Goal: Check status

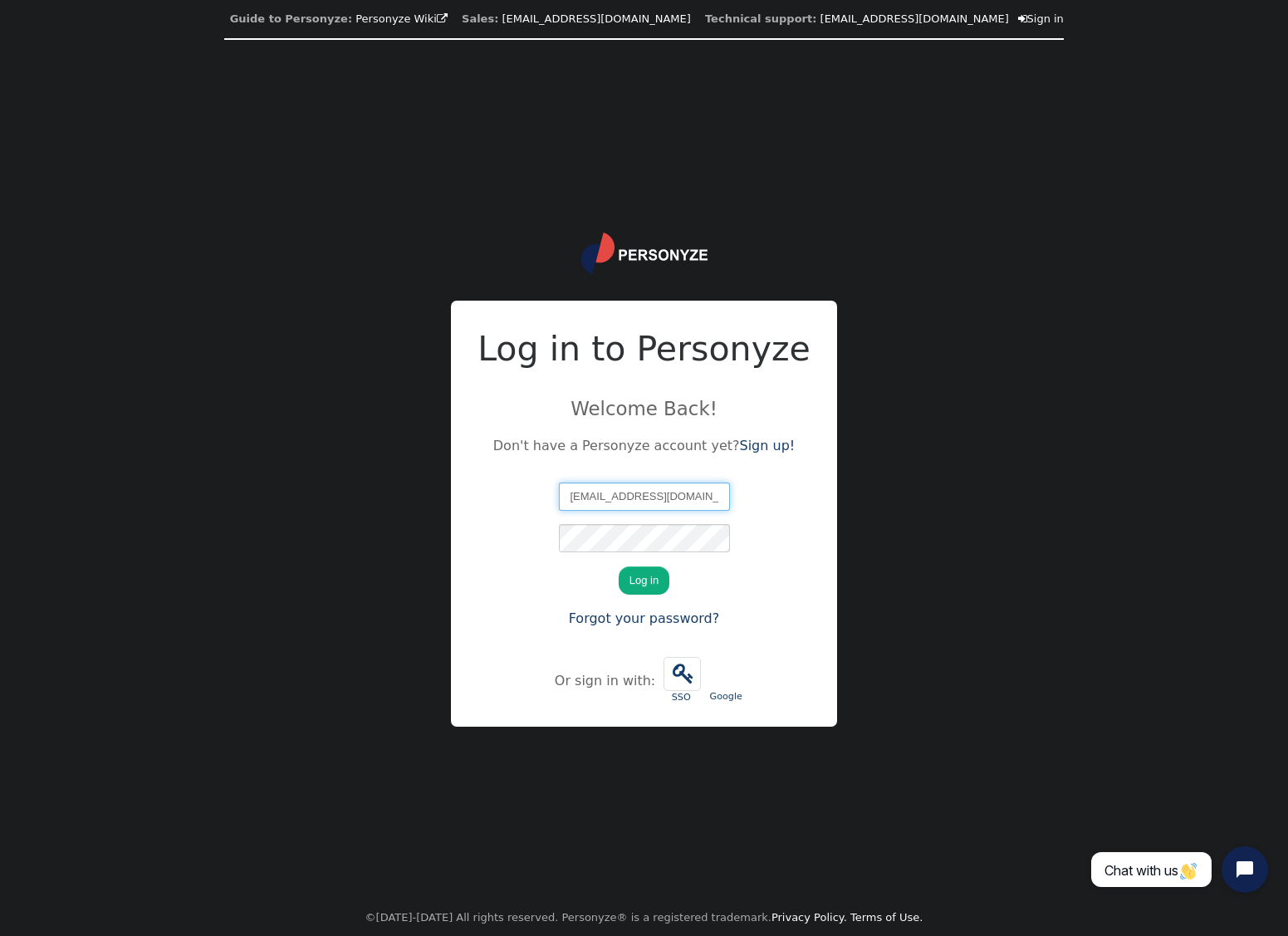
type input "[EMAIL_ADDRESS][DOMAIN_NAME]"
click at [618, 566] on button "Log in" at bounding box center [643, 580] width 51 height 28
click at [650, 584] on button "Log in" at bounding box center [643, 580] width 51 height 28
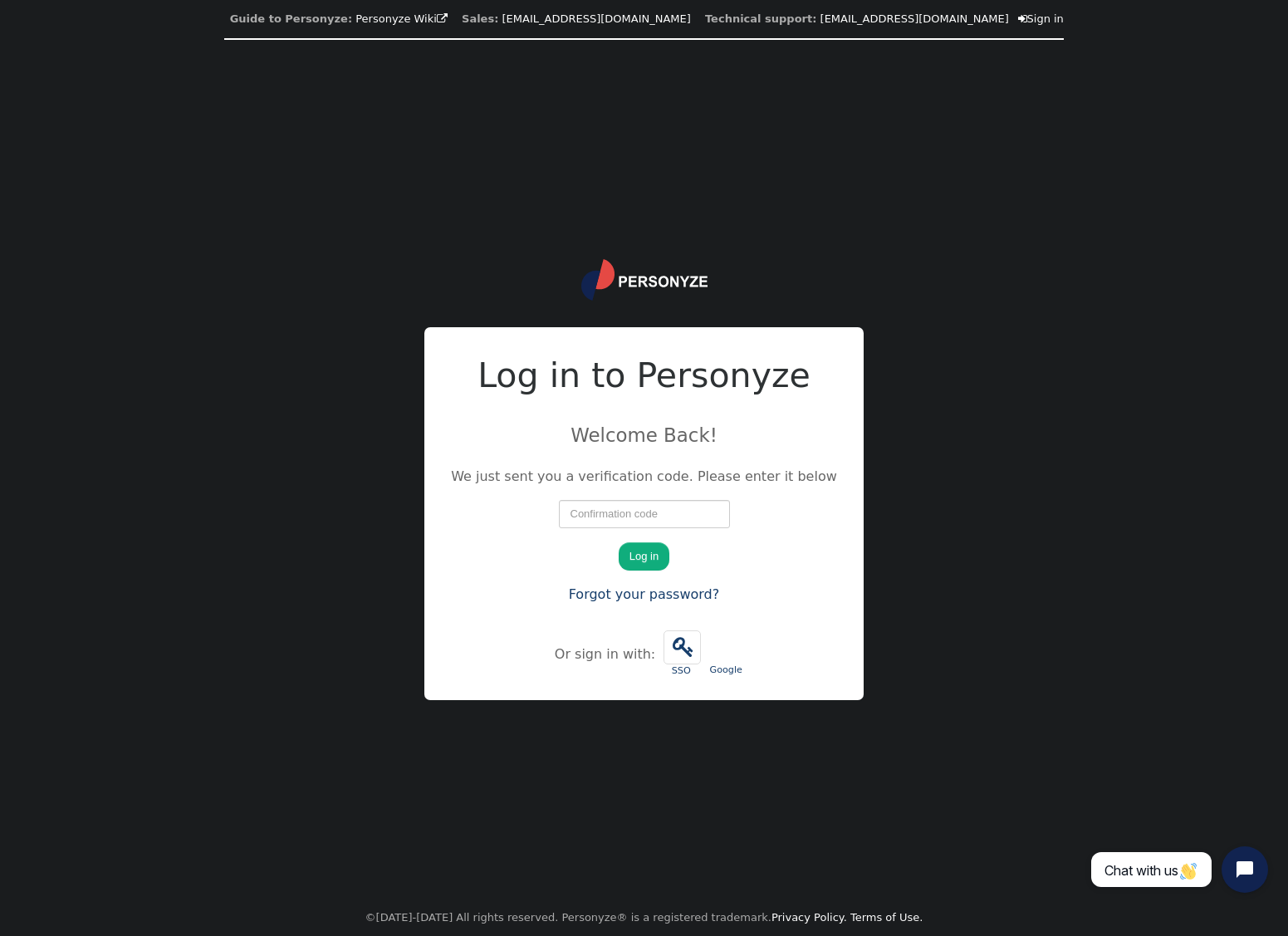
click at [610, 513] on input "number" at bounding box center [644, 514] width 171 height 28
paste input "93870"
type input "93870"
click at [640, 559] on button "Log in" at bounding box center [643, 556] width 51 height 28
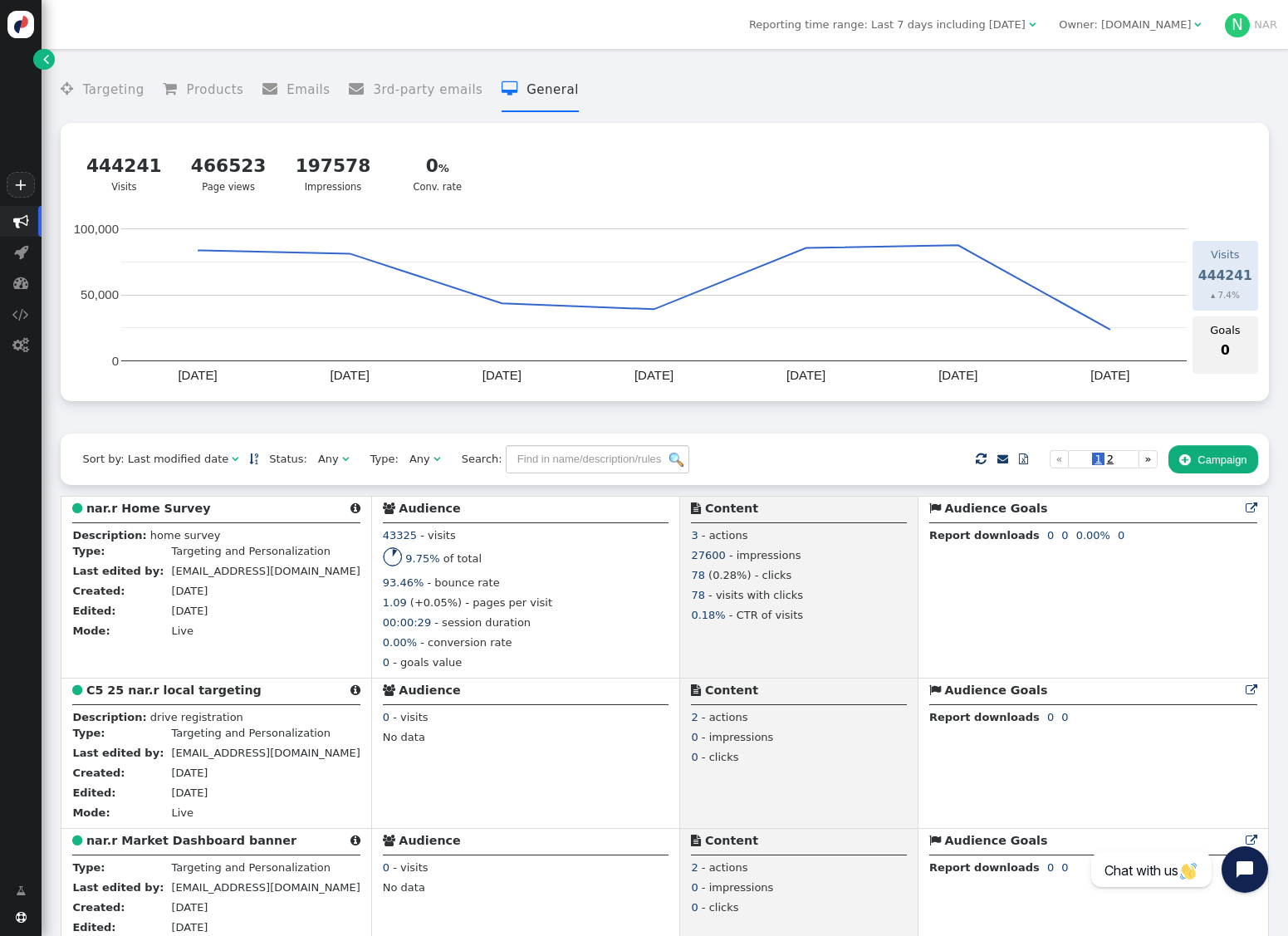
click at [342, 464] on span "" at bounding box center [346, 459] width 7 height 11
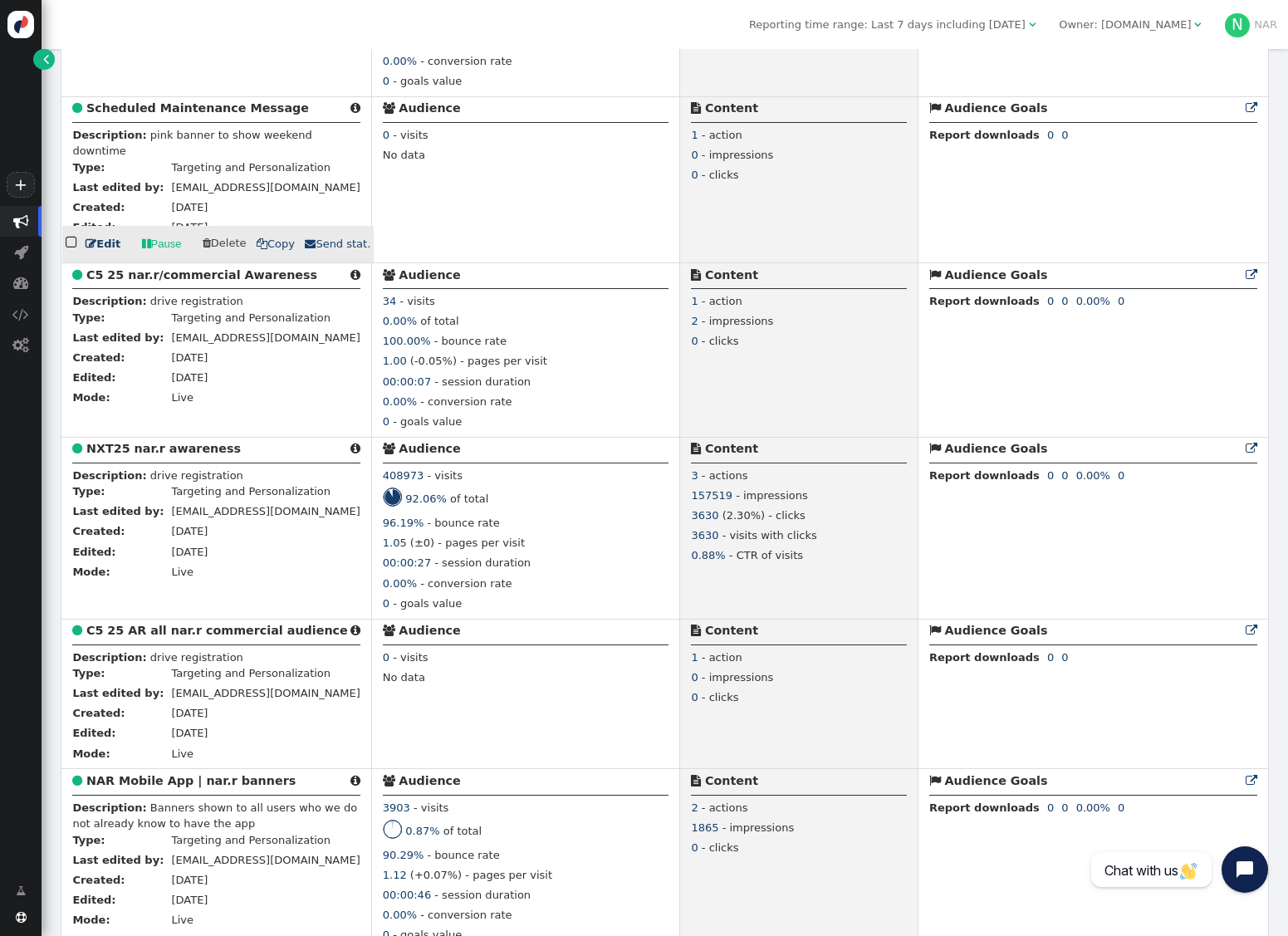
scroll to position [1053, 0]
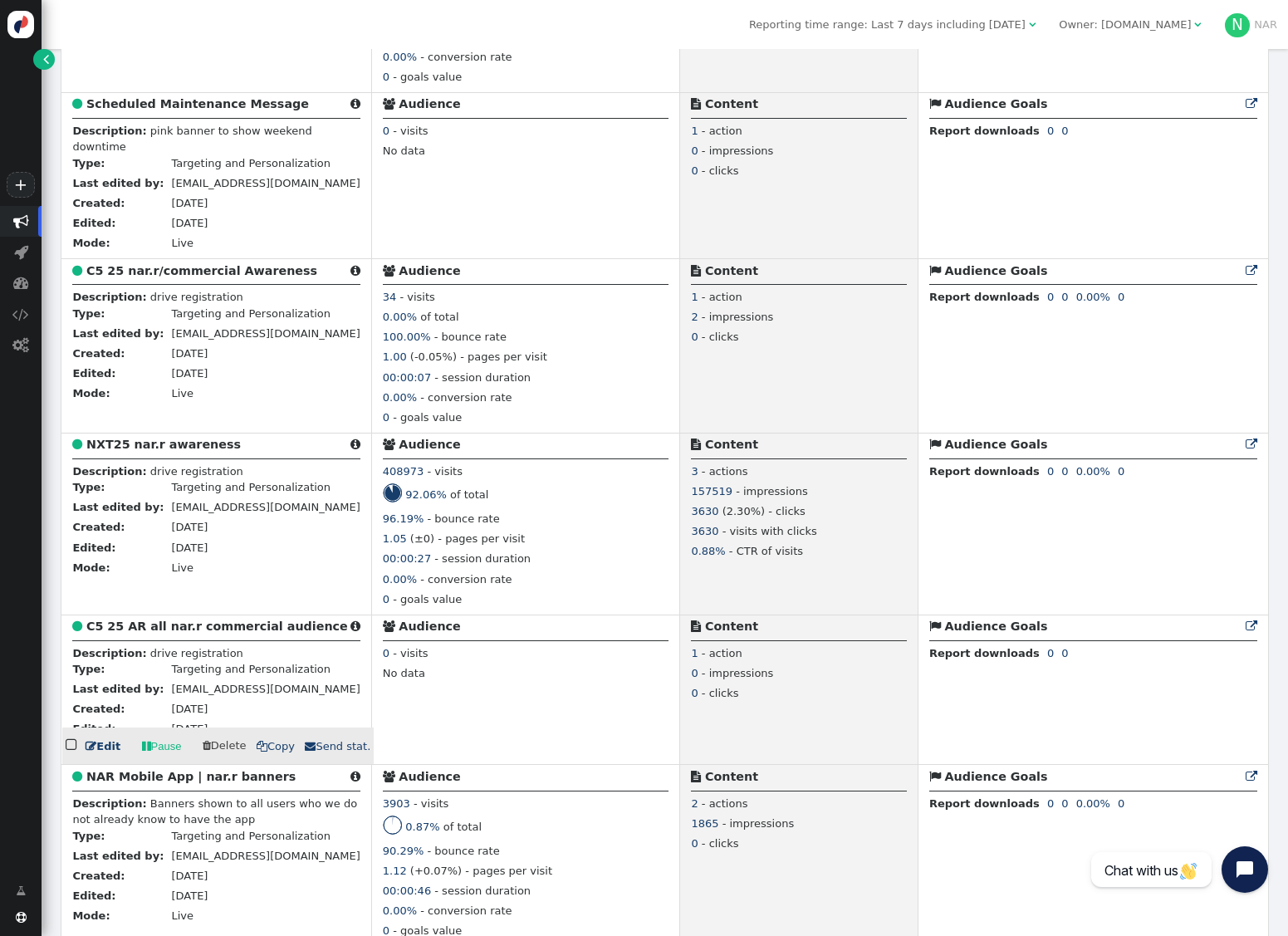
click at [196, 633] on b "C5 25 AR all nar.r commercial audience" at bounding box center [217, 625] width 262 height 13
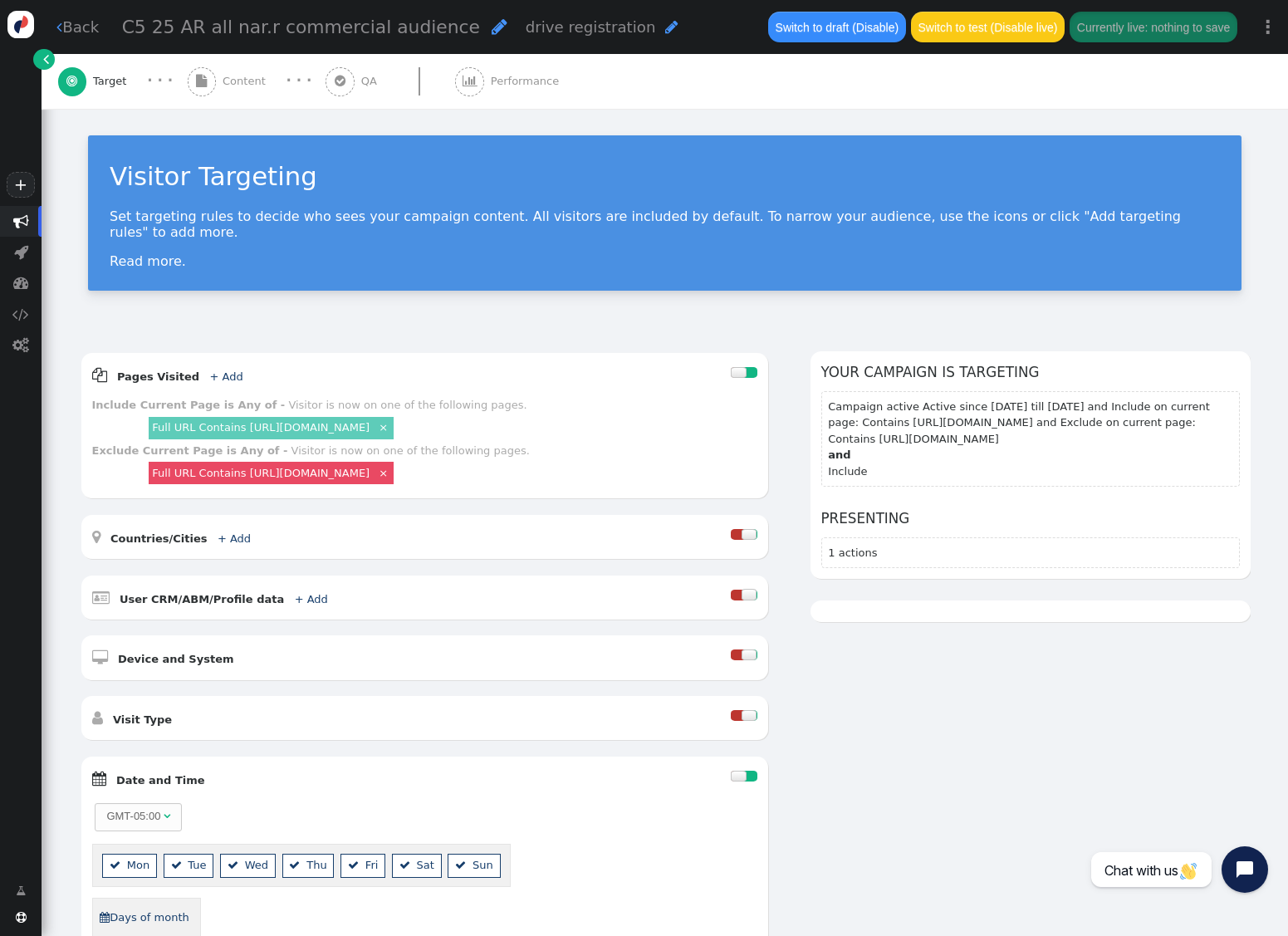
click at [499, 72] on div " Performance" at bounding box center [510, 82] width 111 height 55
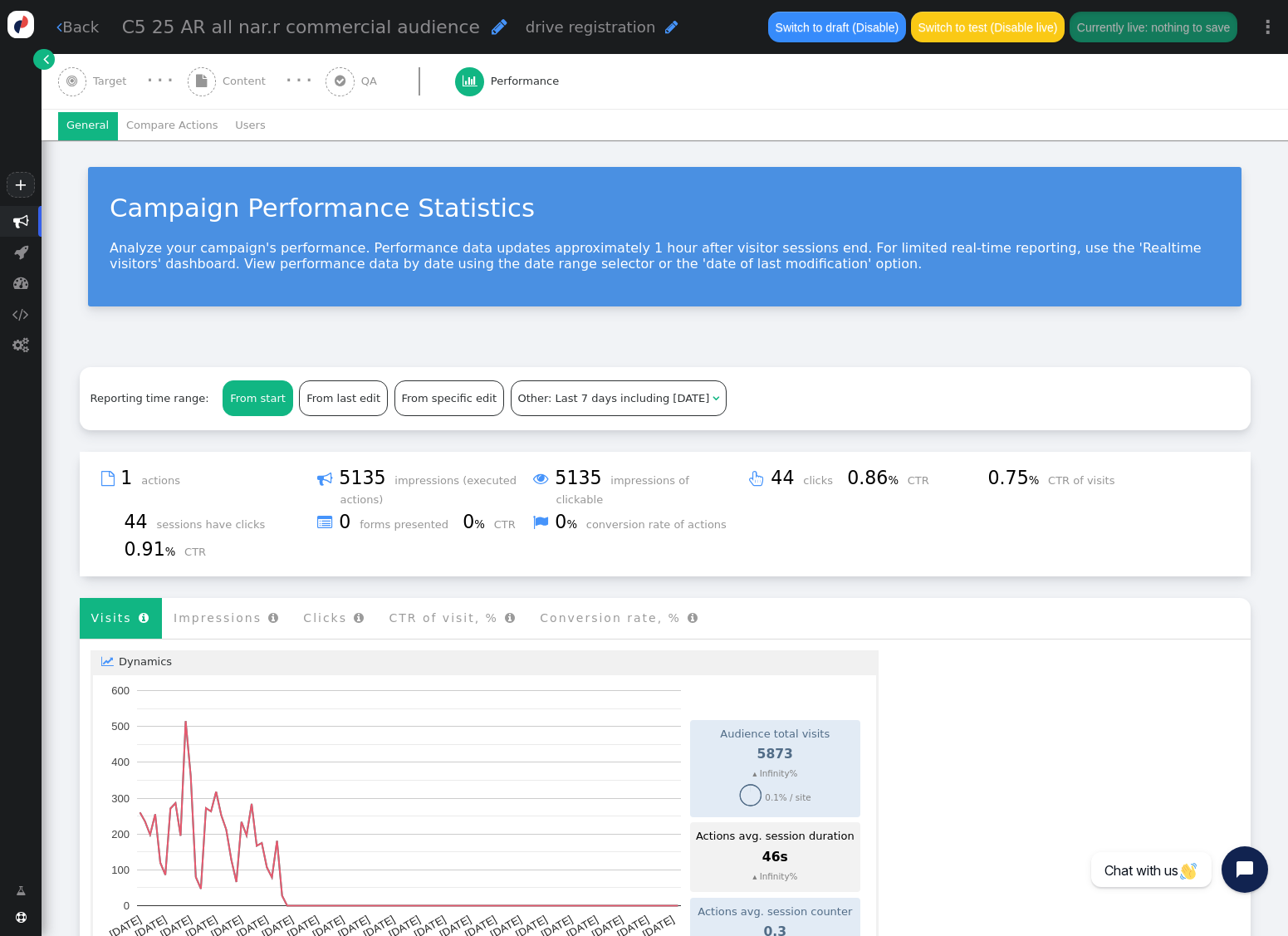
click at [66, 24] on link " Back" at bounding box center [77, 27] width 42 height 22
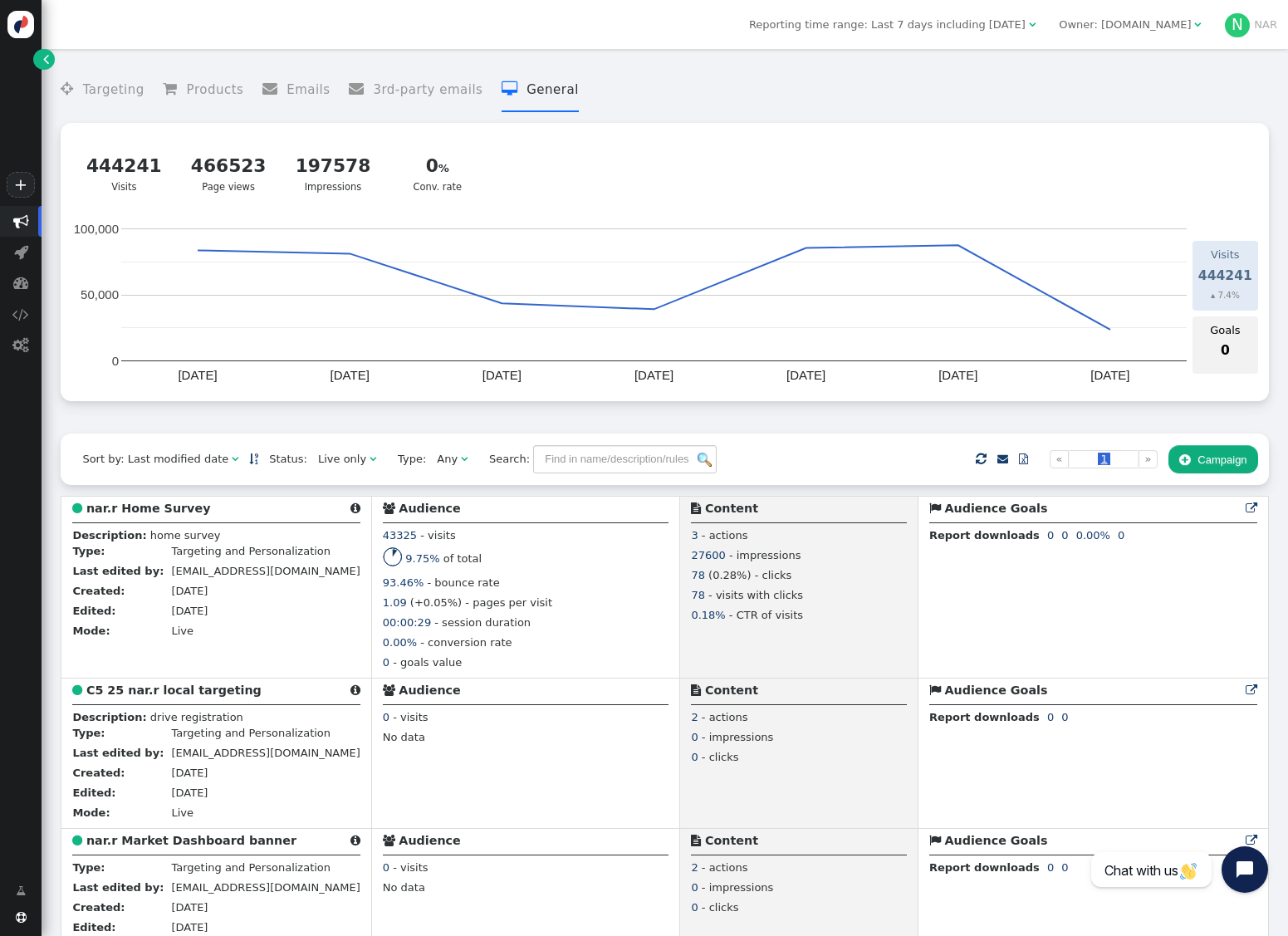
click at [43, 58] on span "" at bounding box center [45, 58] width 6 height 16
